Goal: Information Seeking & Learning: Learn about a topic

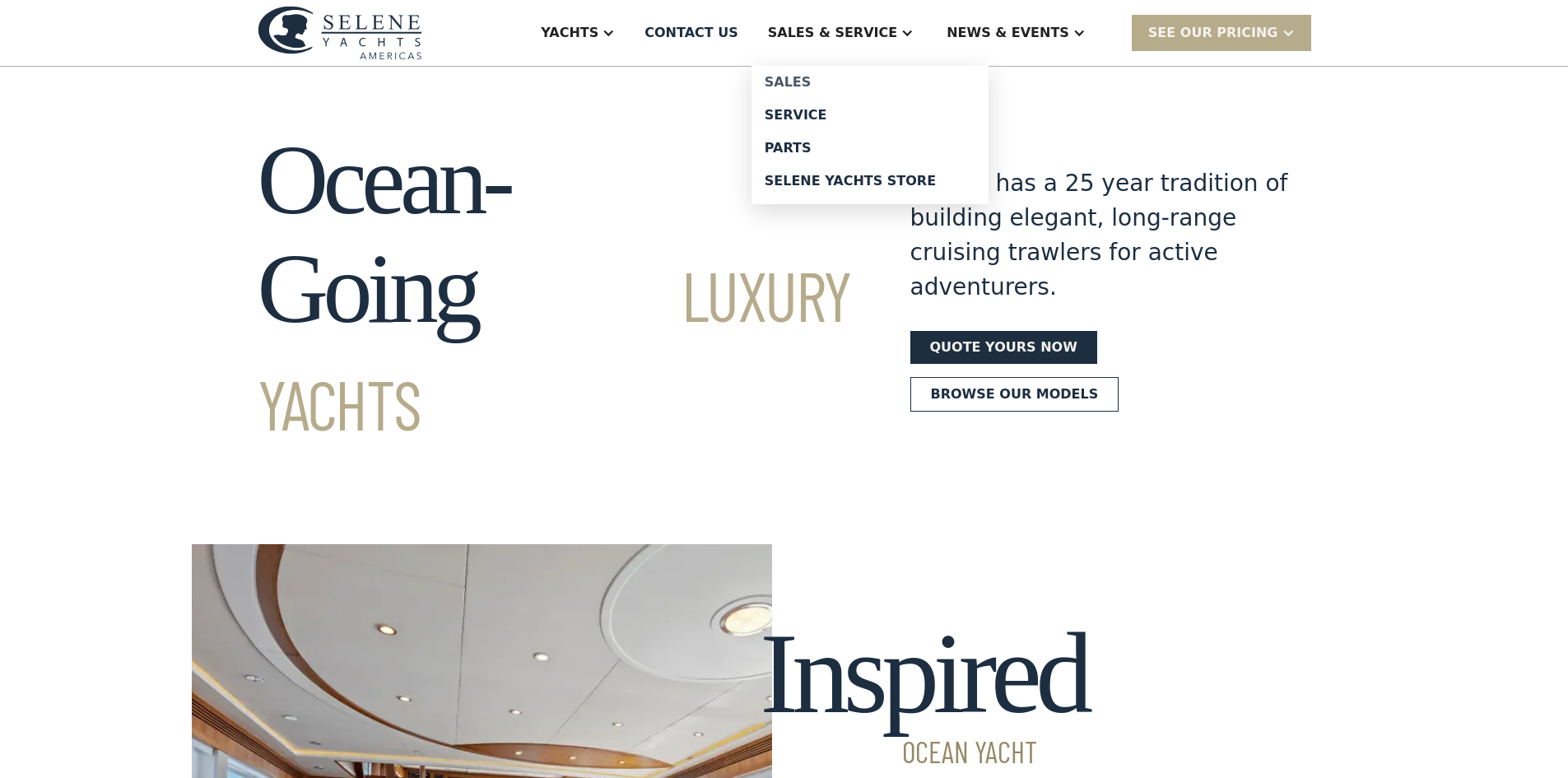
click at [858, 76] on div "Sales" at bounding box center [869, 83] width 211 height 13
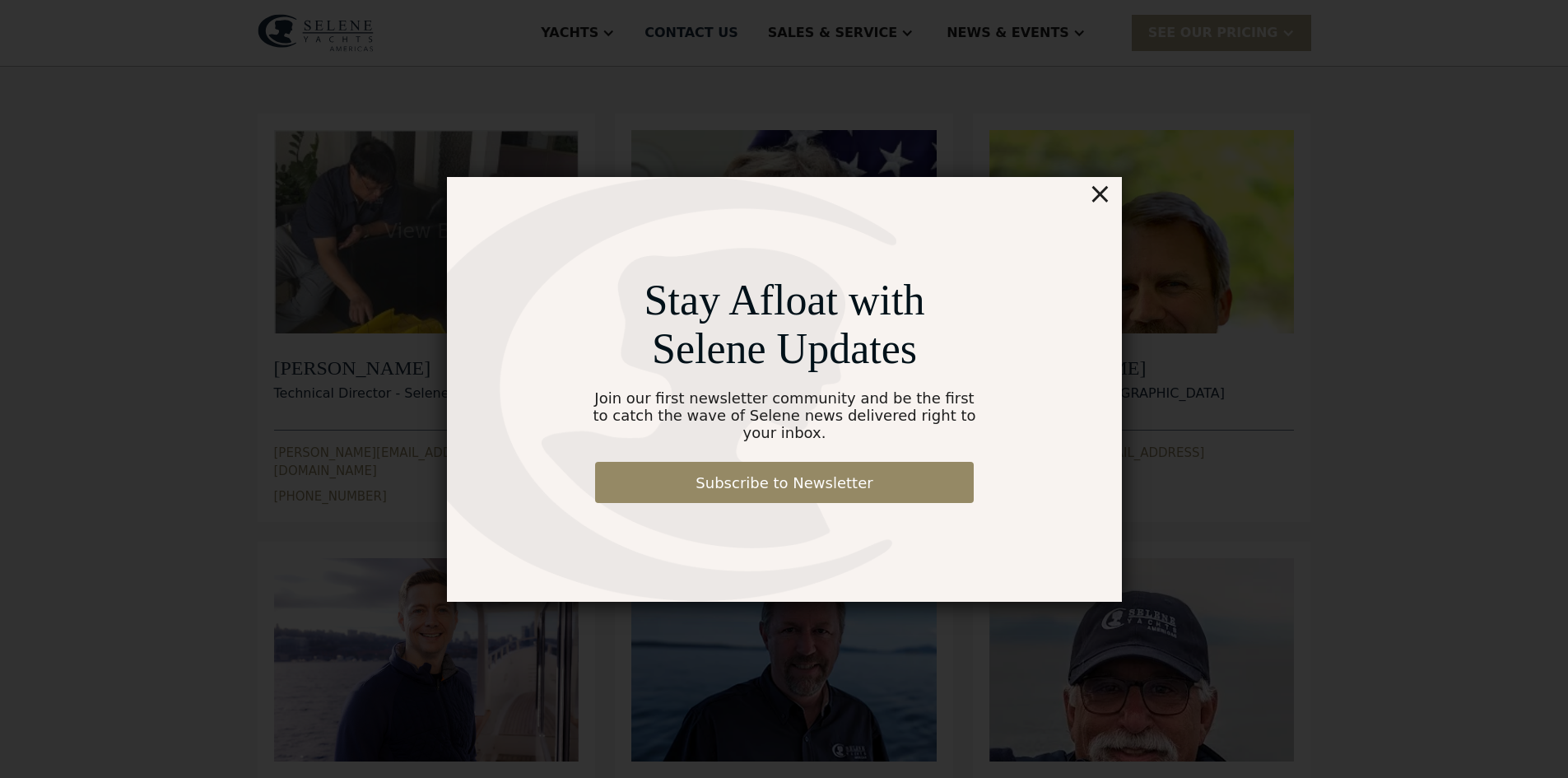
scroll to position [113, 0]
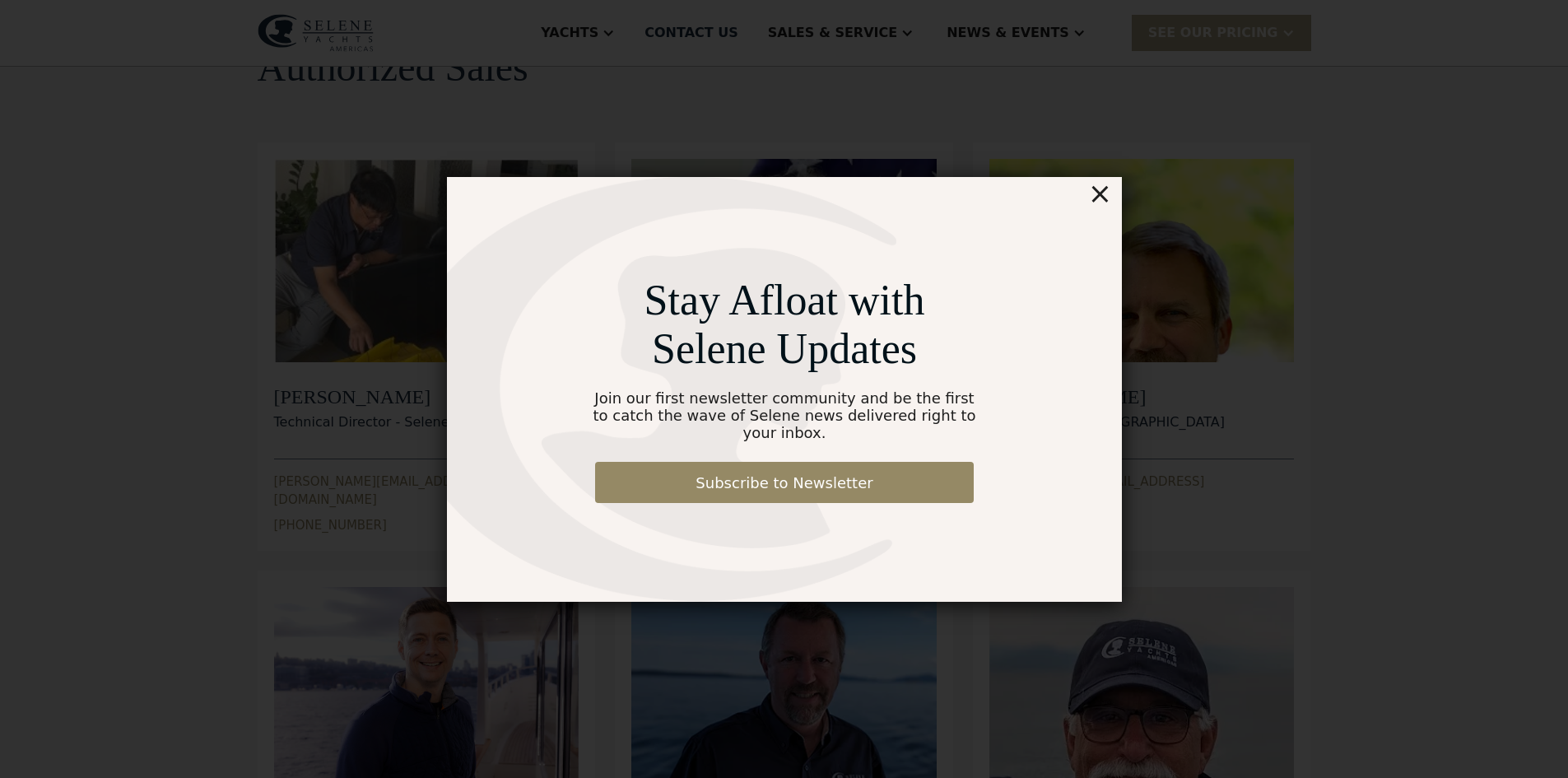
click at [1098, 206] on div "×" at bounding box center [1099, 194] width 24 height 33
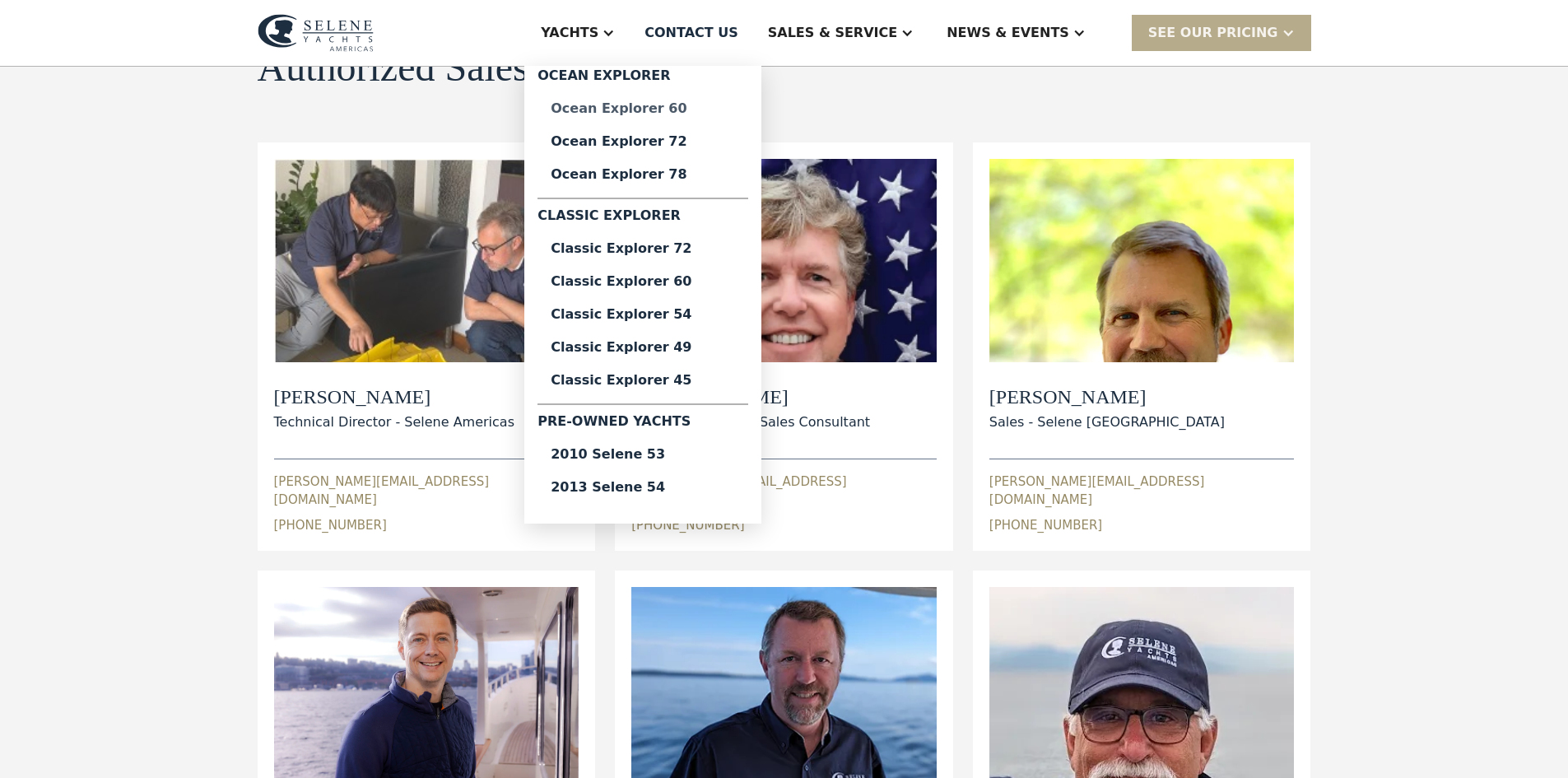
click at [675, 109] on div "Ocean Explorer 60" at bounding box center [642, 109] width 184 height 13
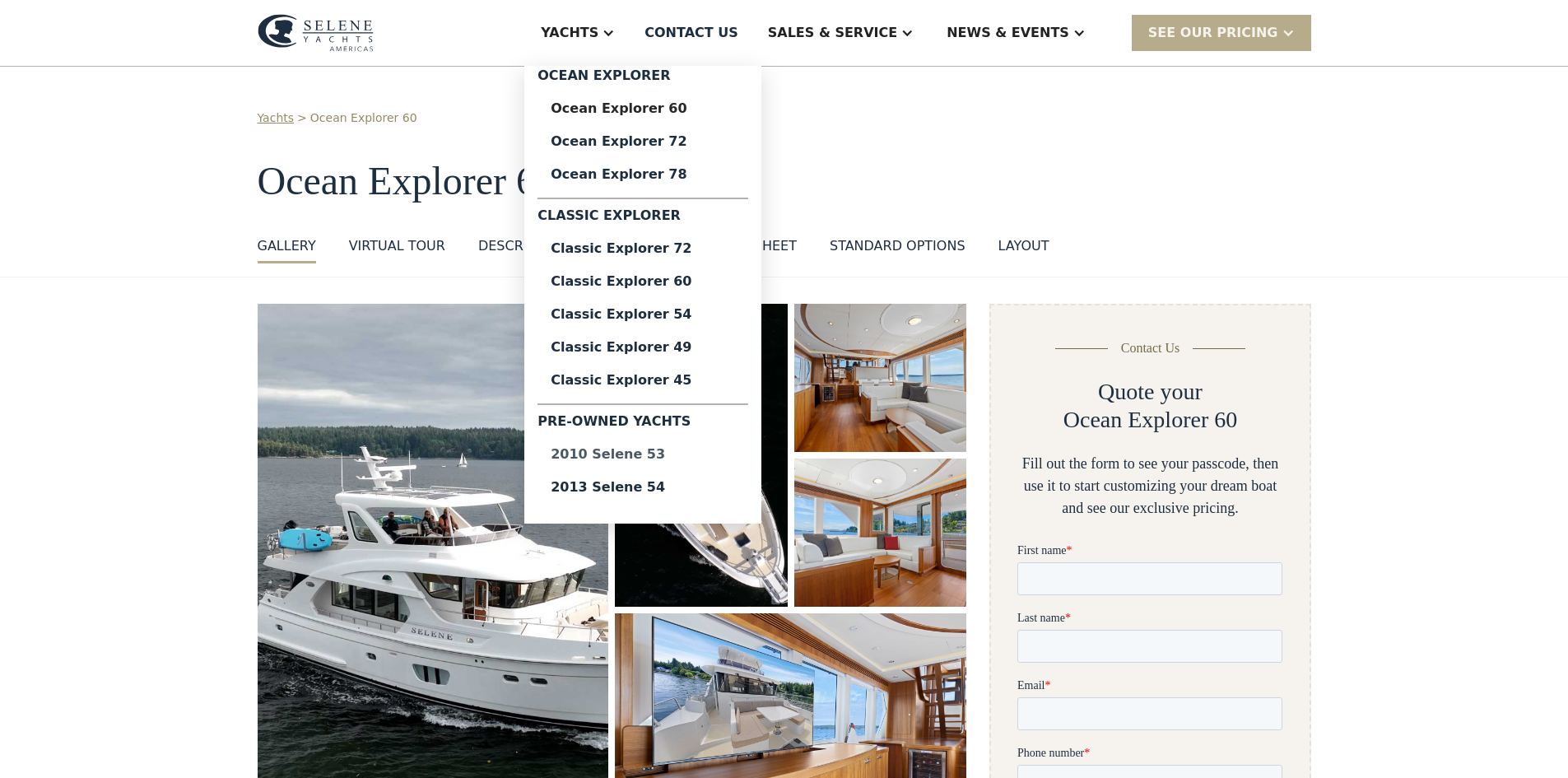
click at [691, 454] on div "2010 Selene 53" at bounding box center [642, 455] width 184 height 13
